Goal: Task Accomplishment & Management: Manage account settings

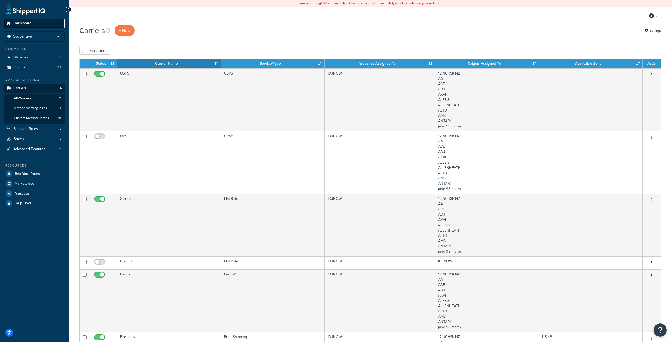
click at [27, 22] on span "Dashboard" at bounding box center [22, 23] width 18 height 4
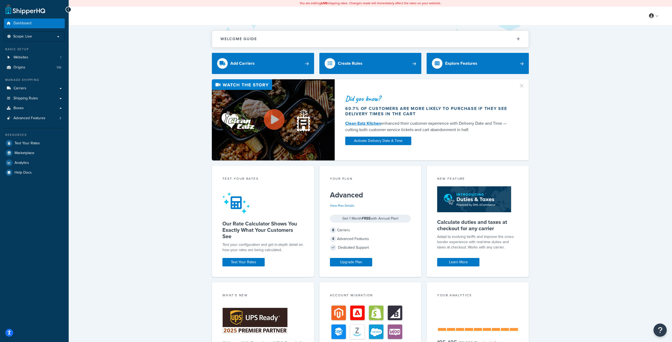
click at [568, 210] on div "Welcome Guide ShipperHQ: An Overview Carrier Setup Shipping Rules Overview Comm…" at bounding box center [370, 222] width 603 height 394
click at [154, 184] on div "Welcome Guide ShipperHQ: An Overview Carrier Setup Shipping Rules Overview Comm…" at bounding box center [370, 222] width 603 height 394
click at [136, 98] on div "Did you know? 60.7% of customers are more likely to purchase if they see delive…" at bounding box center [370, 119] width 582 height 81
click at [23, 89] on span "Carriers" at bounding box center [19, 88] width 13 height 4
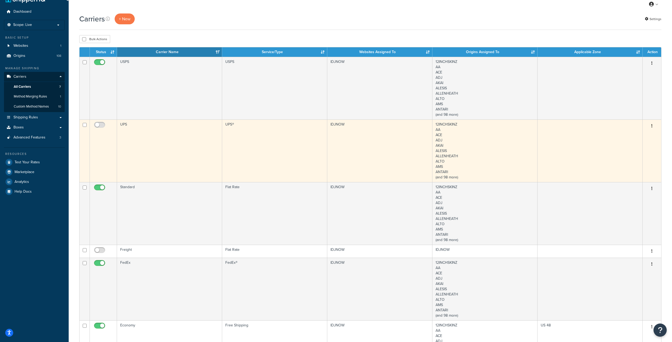
scroll to position [12, 0]
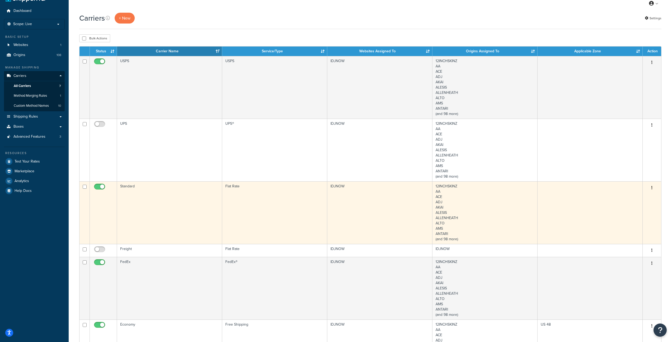
click at [194, 203] on td "Standard" at bounding box center [169, 212] width 105 height 63
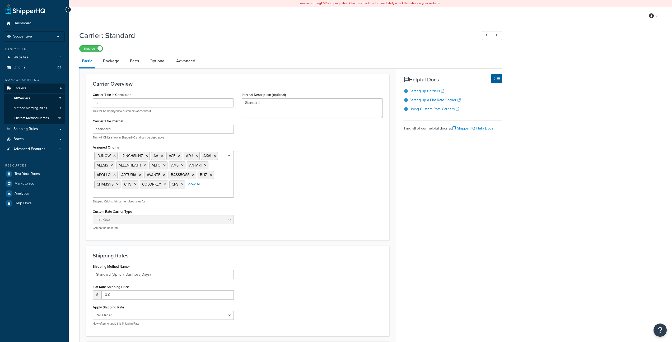
select select "flat"
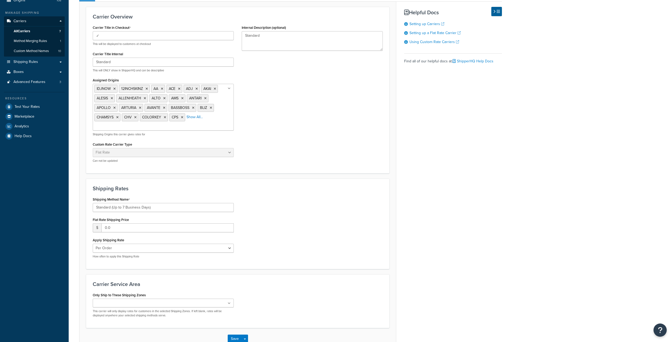
scroll to position [101, 0]
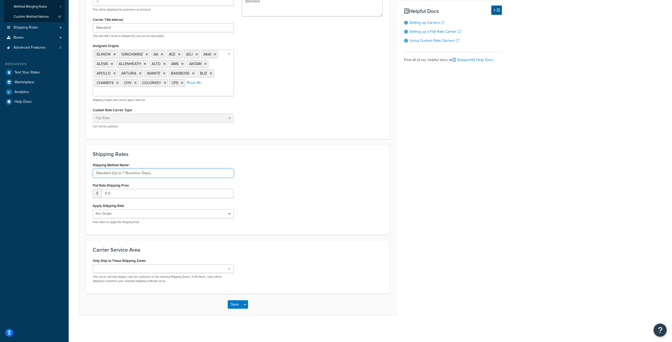
click at [124, 173] on input "Standard (Up to 7 Business Days)" at bounding box center [163, 172] width 141 height 9
type input "Standard (Up to 5 Business Days)"
click at [236, 305] on button "Save" at bounding box center [235, 304] width 14 height 8
